Goal: Task Accomplishment & Management: Manage account settings

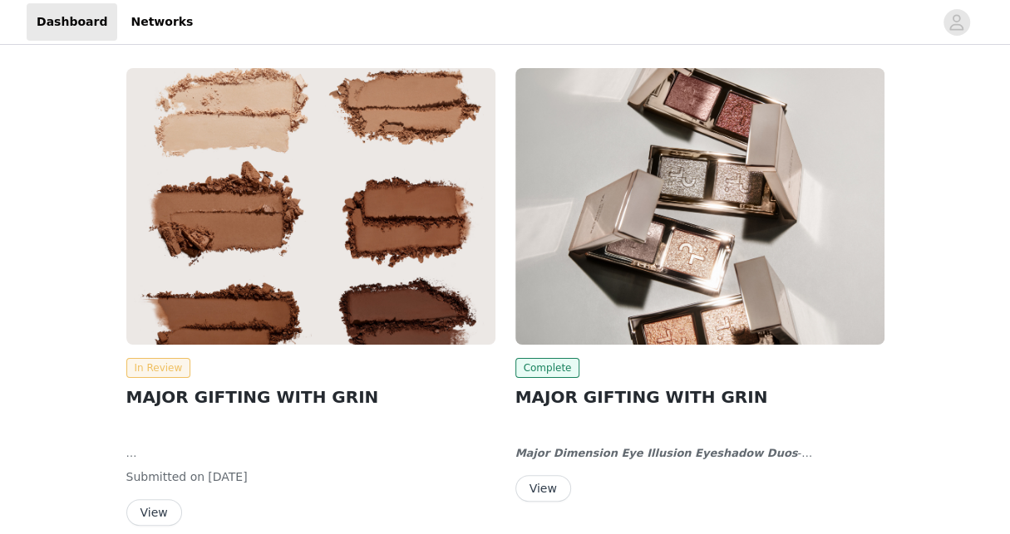
click at [149, 370] on span "In Review" at bounding box center [158, 368] width 65 height 20
click at [150, 370] on span "In Review" at bounding box center [158, 368] width 65 height 20
click at [161, 369] on span "In Review" at bounding box center [158, 368] width 65 height 20
click at [130, 376] on span "In Review" at bounding box center [158, 368] width 65 height 20
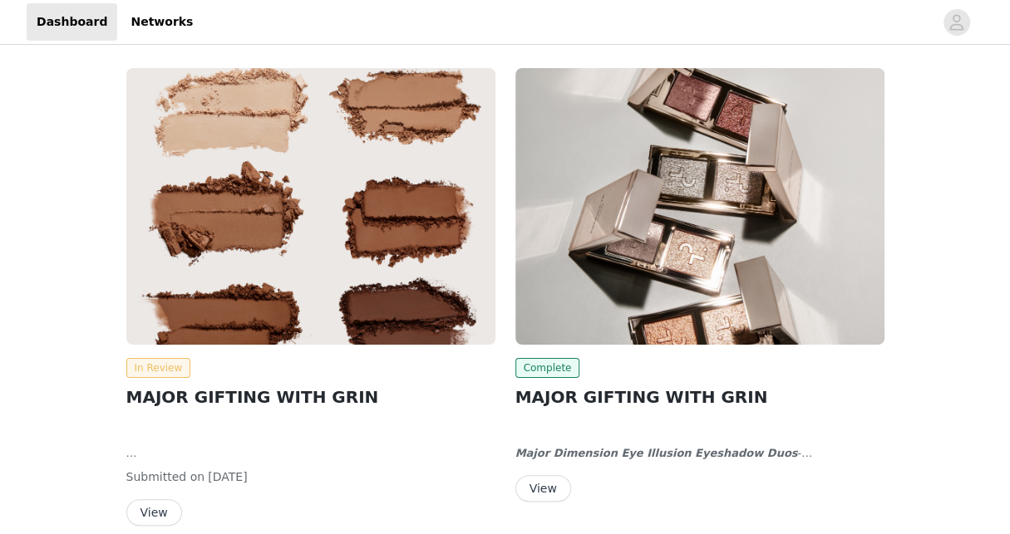
click at [141, 371] on span "In Review" at bounding box center [158, 368] width 65 height 20
click at [526, 369] on span "Complete" at bounding box center [547, 368] width 65 height 20
click at [644, 328] on img at bounding box center [699, 206] width 369 height 277
click at [205, 399] on h2 "MAJOR GIFTING WITH GRIN" at bounding box center [310, 397] width 369 height 25
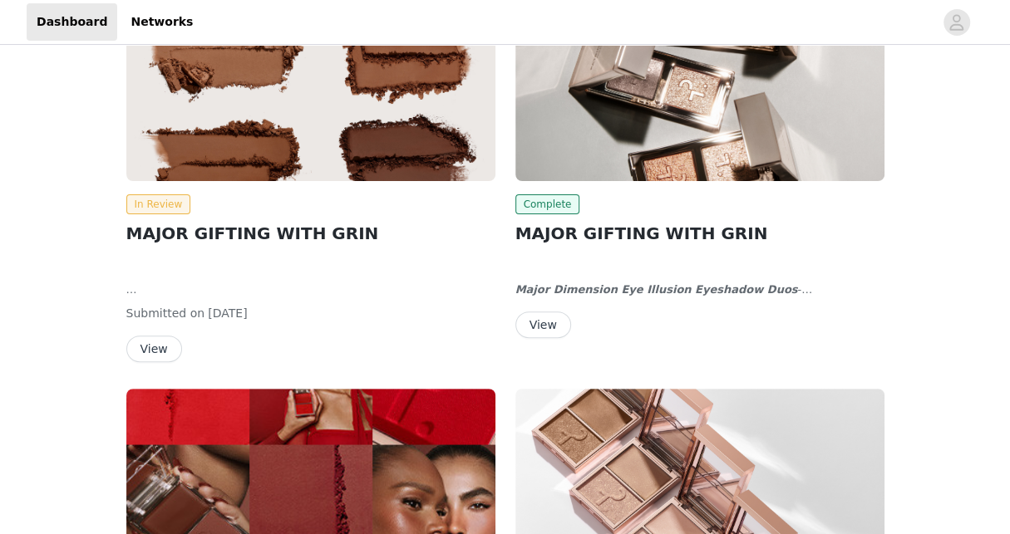
scroll to position [166, 0]
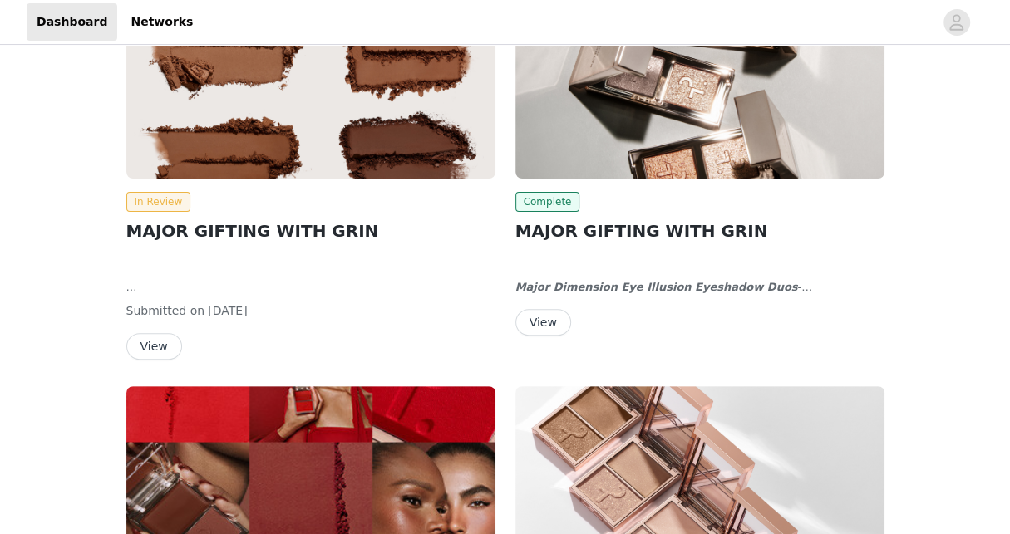
click at [141, 356] on button "View" at bounding box center [154, 346] width 56 height 27
